Goal: Task Accomplishment & Management: Manage account settings

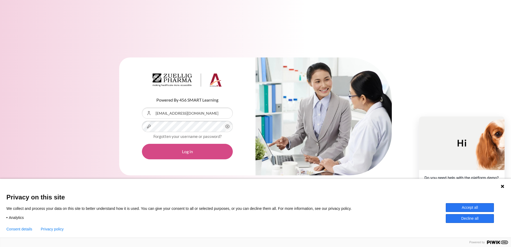
click at [194, 150] on button "Log in" at bounding box center [187, 151] width 91 height 15
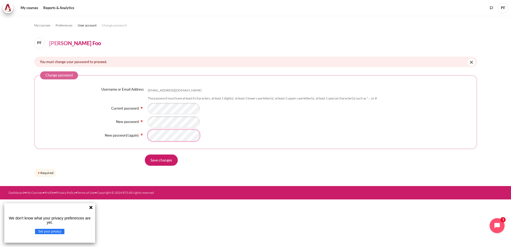
click at [145, 154] on input "Save changes" at bounding box center [161, 159] width 33 height 11
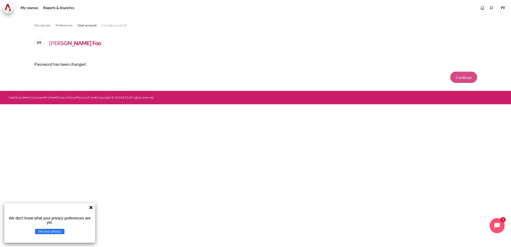
click at [461, 78] on button "Continue" at bounding box center [463, 77] width 27 height 11
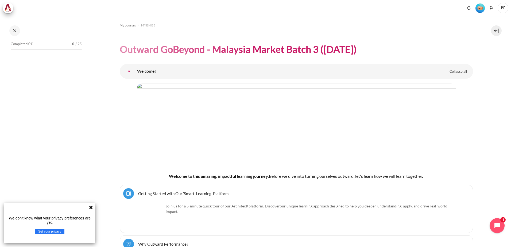
click at [93, 206] on div "We don't know what your privacy preferences are yet. Set your privacy" at bounding box center [49, 223] width 91 height 40
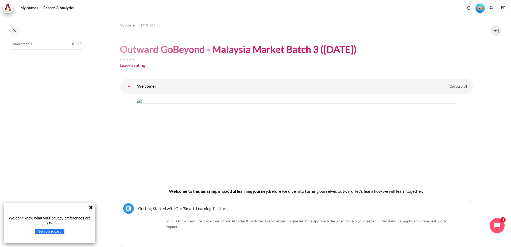
click at [80, 127] on div "Completed 0% 0 / 25" at bounding box center [46, 136] width 76 height 192
